Goal: Task Accomplishment & Management: Use online tool/utility

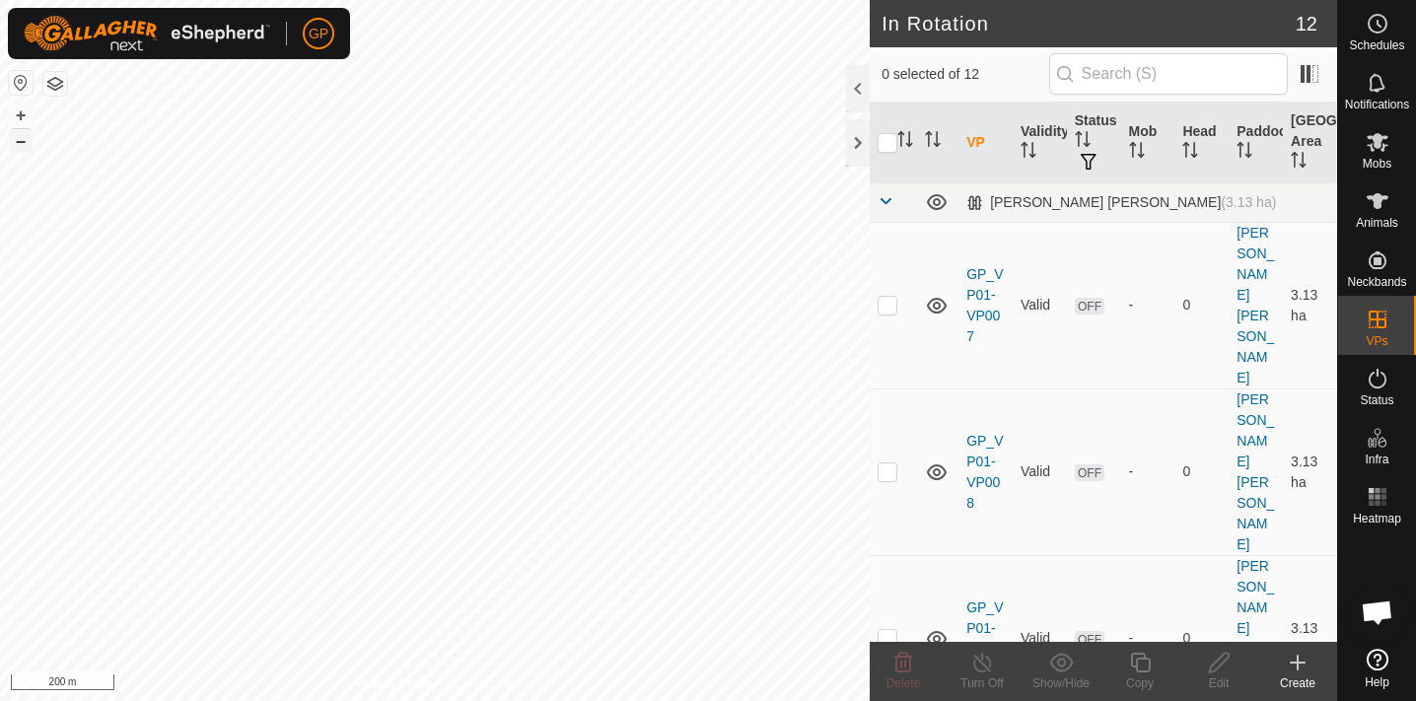
click at [14, 147] on button "–" at bounding box center [21, 141] width 24 height 24
click at [15, 148] on button "–" at bounding box center [21, 141] width 24 height 24
click at [20, 123] on button "+" at bounding box center [21, 116] width 24 height 24
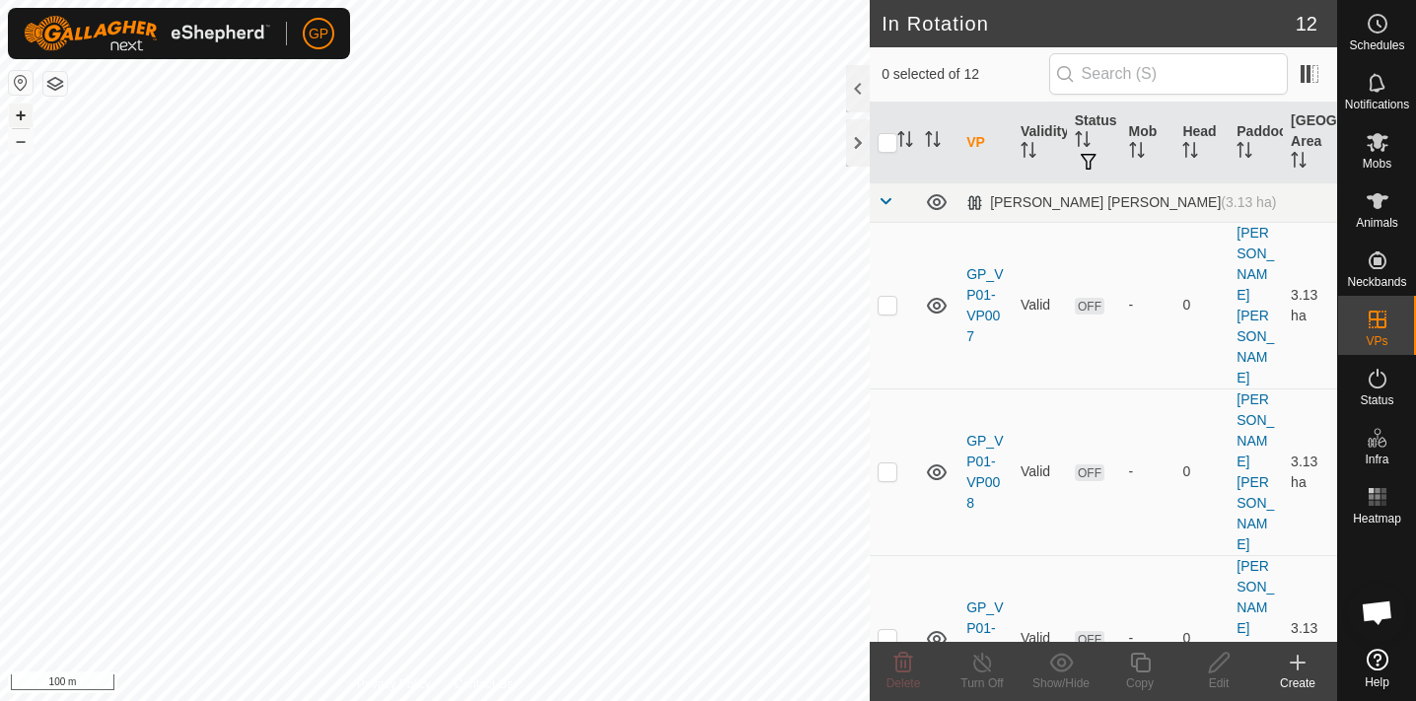
click at [20, 123] on button "+" at bounding box center [21, 116] width 24 height 24
click at [1289, 660] on icon at bounding box center [1298, 663] width 24 height 24
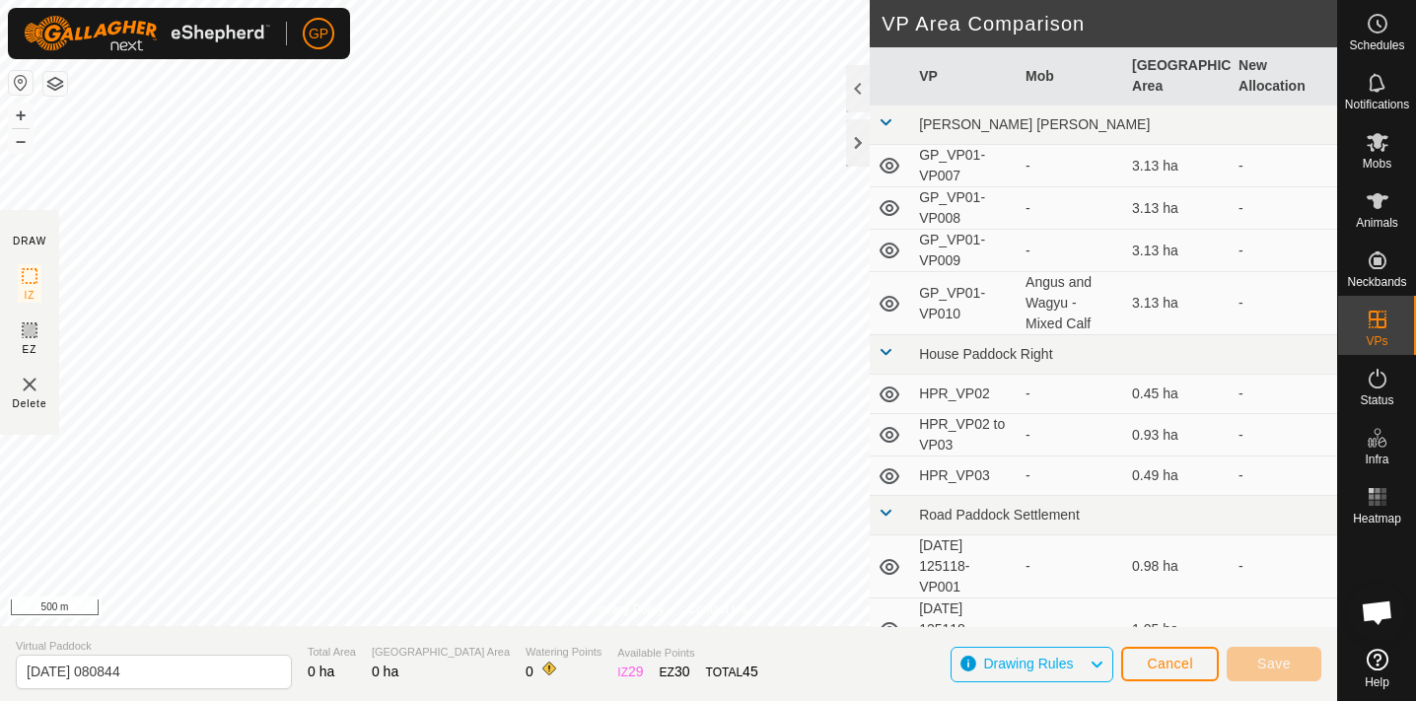
click at [1180, 663] on span "Cancel" at bounding box center [1170, 664] width 46 height 16
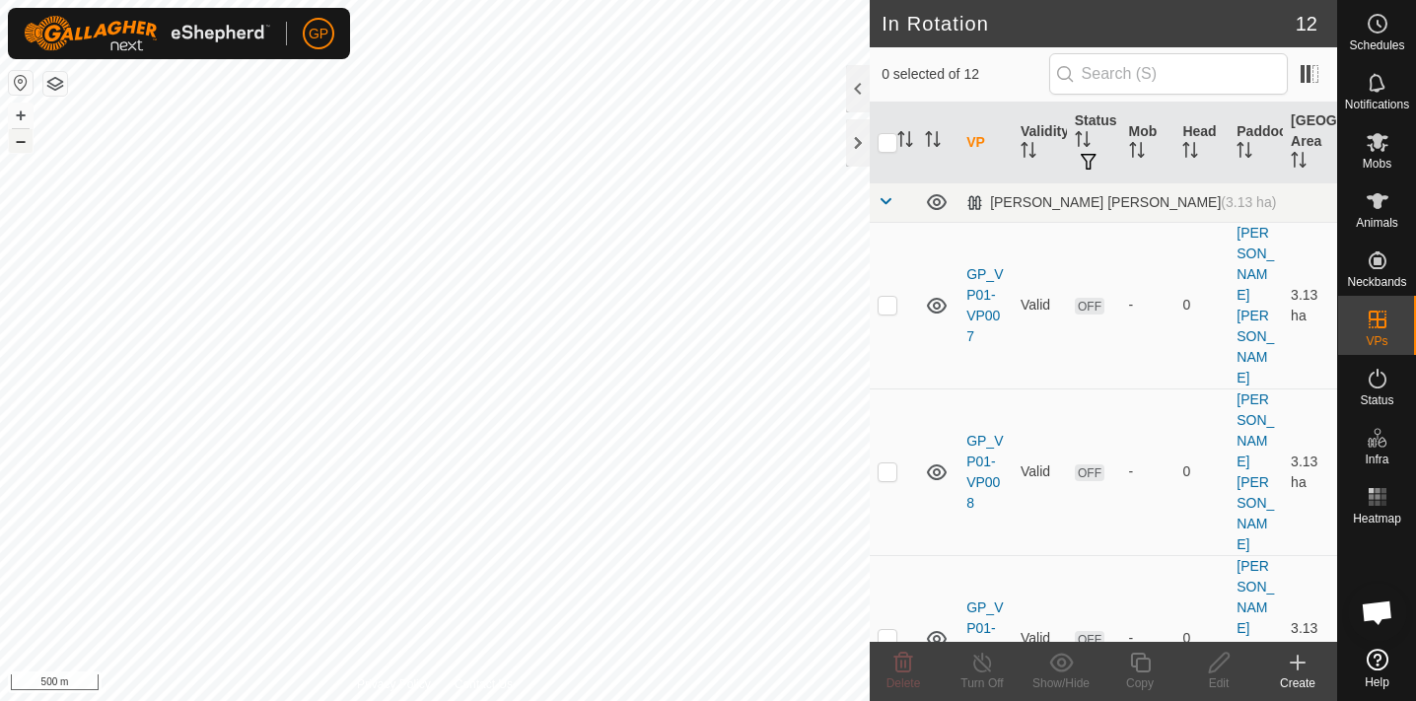
click at [28, 146] on button "–" at bounding box center [21, 141] width 24 height 24
click at [27, 146] on button "–" at bounding box center [21, 141] width 24 height 24
click at [19, 119] on button "+" at bounding box center [21, 116] width 24 height 24
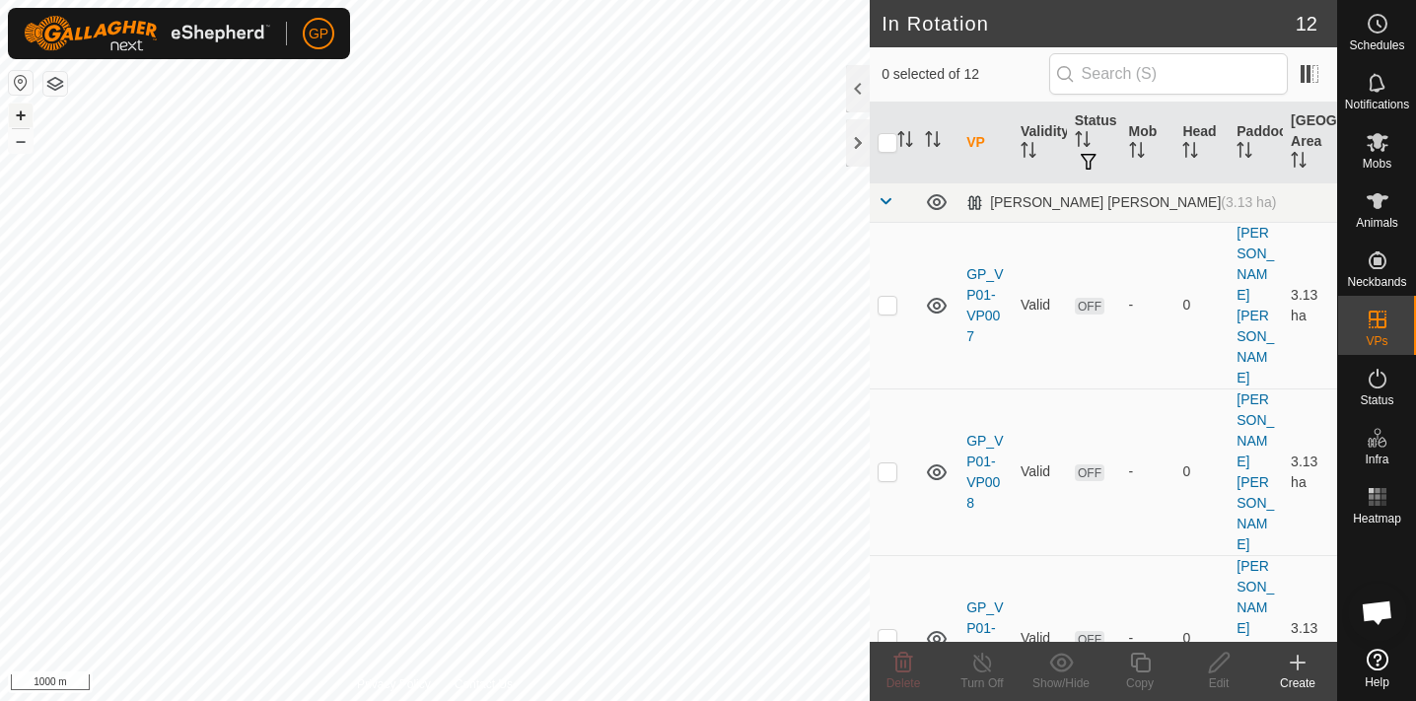
click at [19, 119] on button "+" at bounding box center [21, 116] width 24 height 24
click at [18, 142] on button "–" at bounding box center [21, 141] width 24 height 24
click at [16, 109] on button "+" at bounding box center [21, 116] width 24 height 24
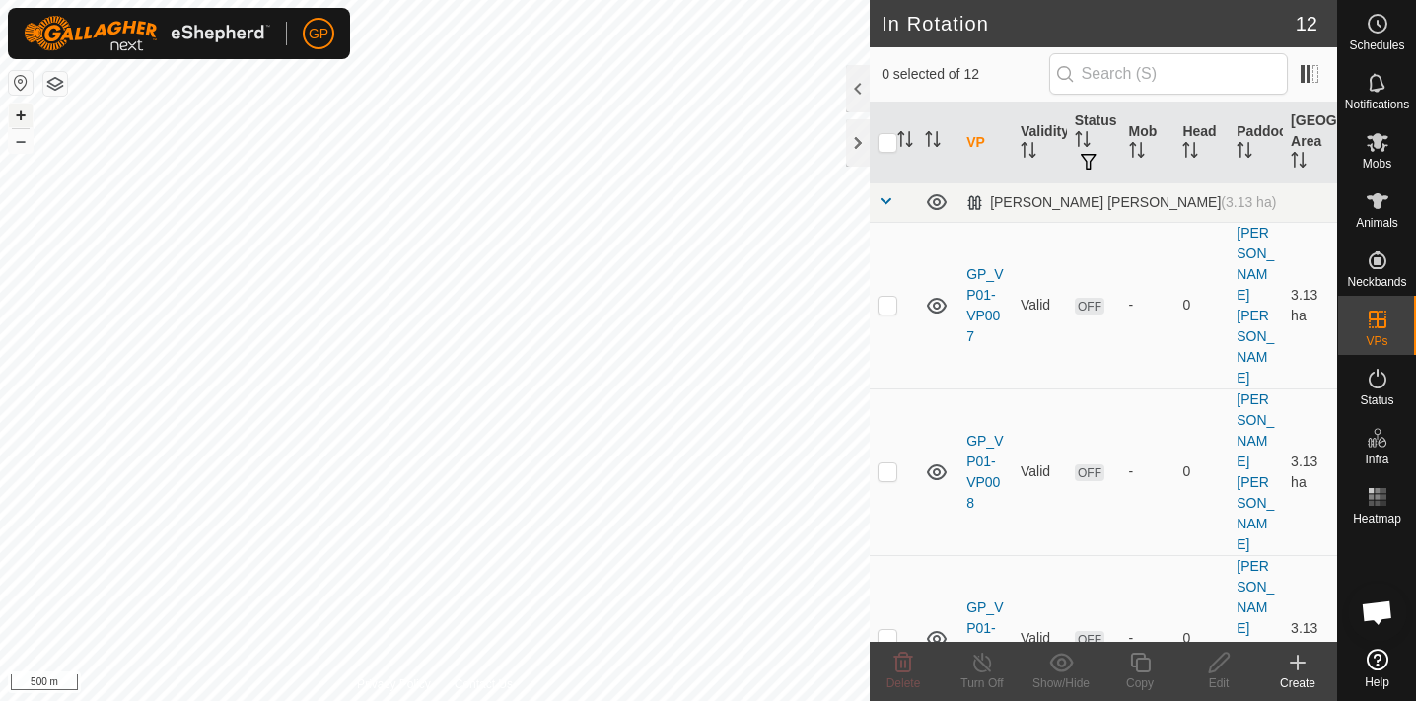
click at [16, 109] on button "+" at bounding box center [21, 116] width 24 height 24
click at [20, 118] on button "+" at bounding box center [21, 116] width 24 height 24
click at [1306, 659] on icon at bounding box center [1298, 663] width 24 height 24
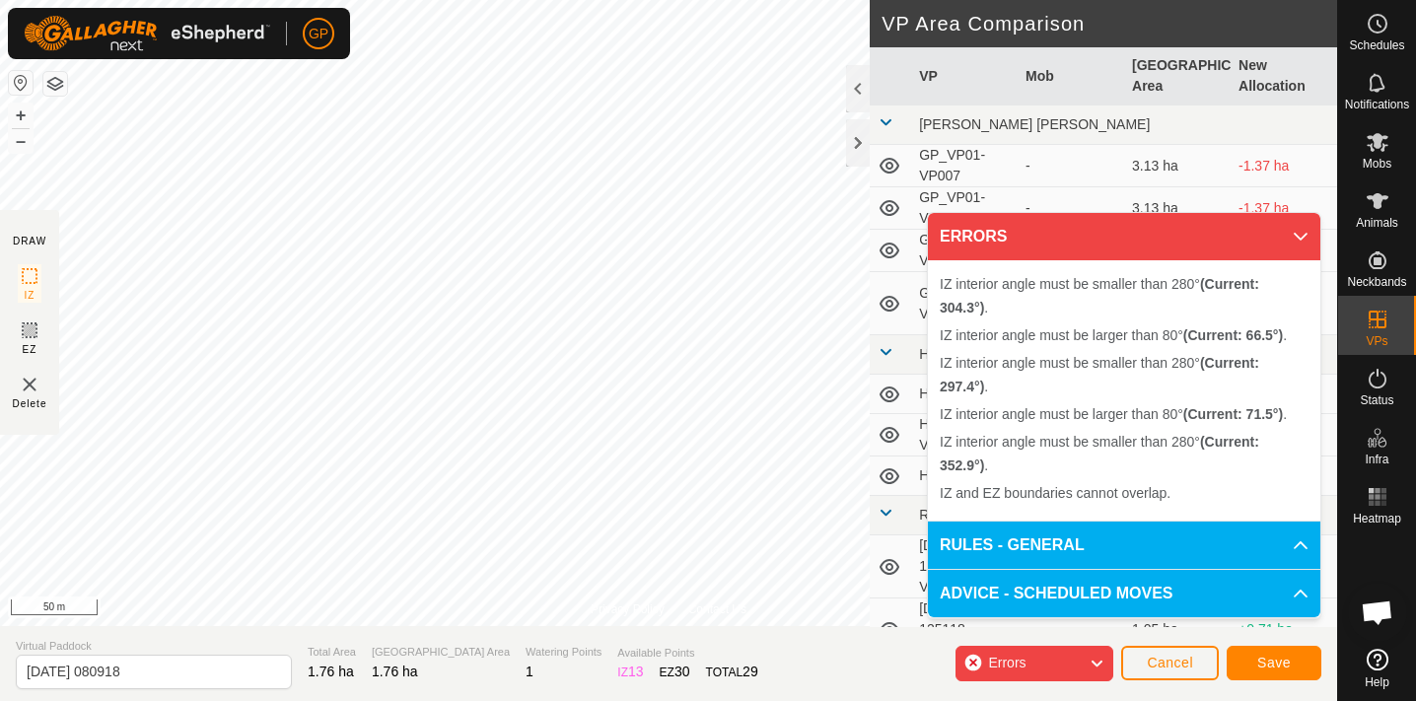
click at [1182, 658] on span "Cancel" at bounding box center [1170, 663] width 46 height 16
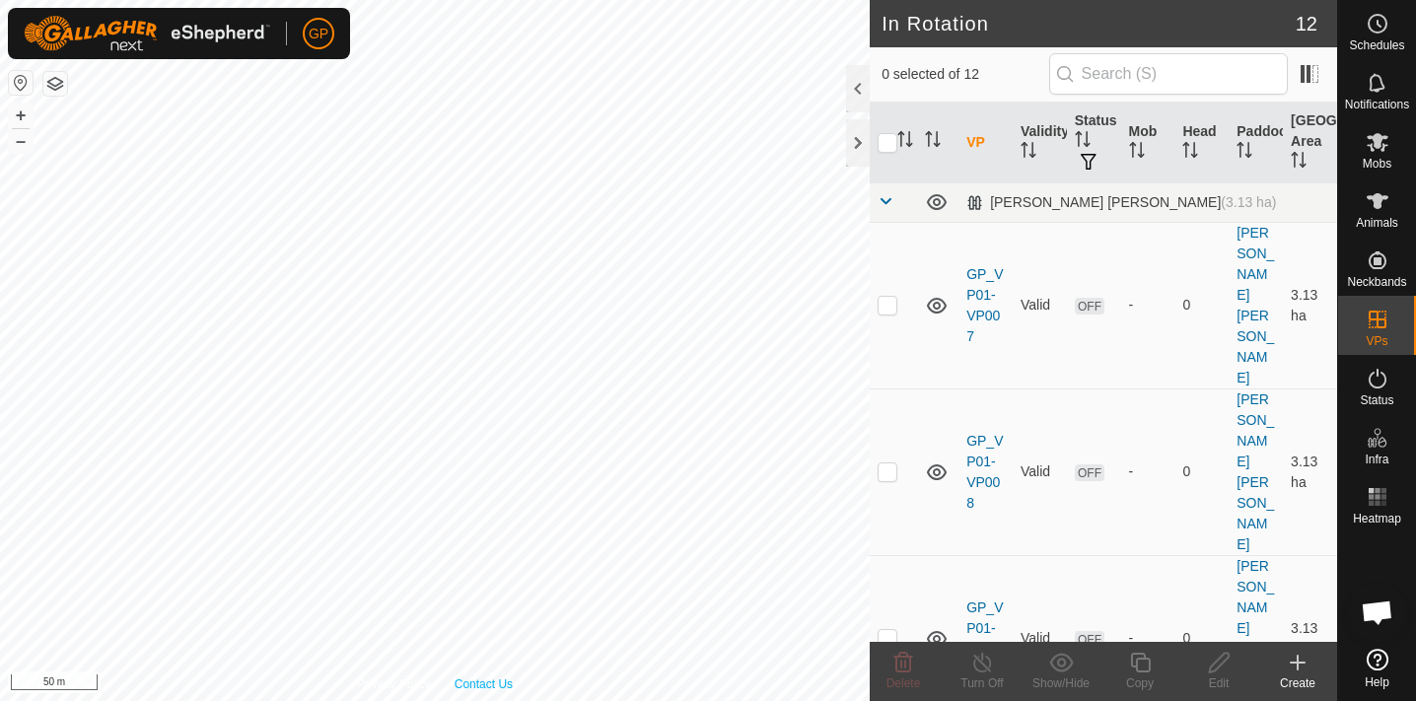
click at [496, 689] on div "Privacy Policy Contact Us WP 16 Type: dam Capacity: 5000L Water Level: 100% Dri…" at bounding box center [435, 350] width 870 height 701
click at [468, 700] on html "GP Schedules Notifications Mobs Animals Neckbands VPs Status Infra Heatmap Help…" at bounding box center [708, 350] width 1416 height 701
